Goal: Information Seeking & Learning: Learn about a topic

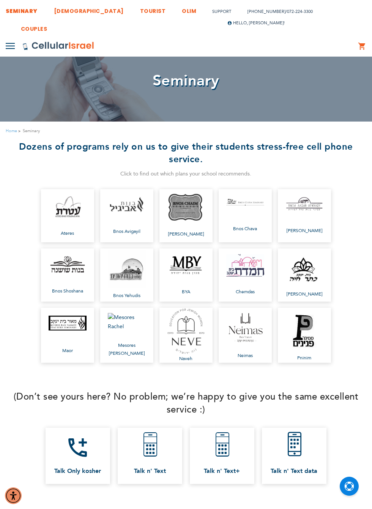
click at [17, 13] on link "SEMINARY" at bounding box center [22, 9] width 32 height 14
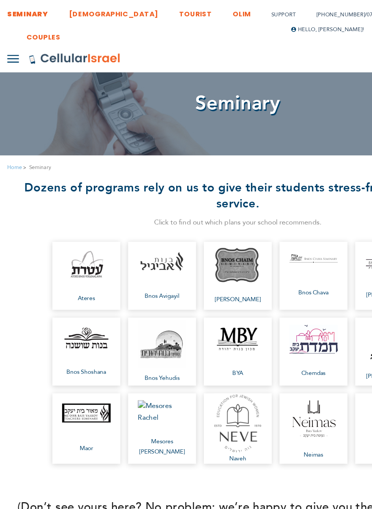
click at [10, 40] on button at bounding box center [10, 46] width 9 height 13
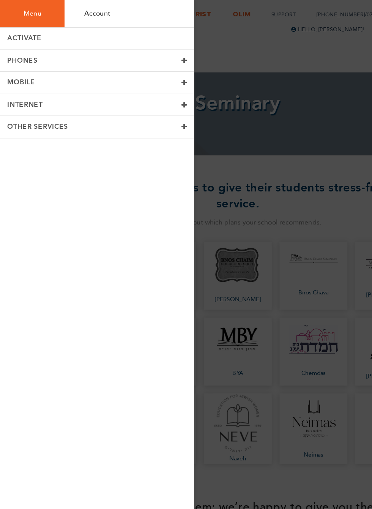
click at [142, 65] on span at bounding box center [144, 64] width 5 height 5
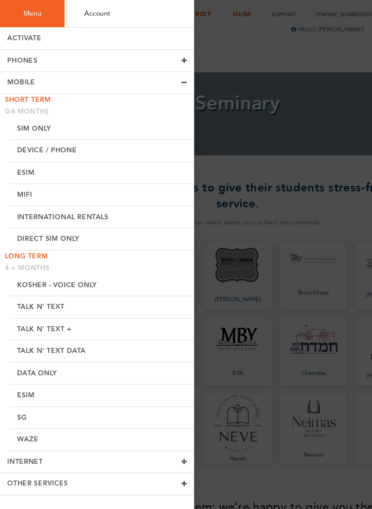
click at [60, 273] on link "Talk n' Text Data" at bounding box center [80, 274] width 144 height 17
